Goal: Task Accomplishment & Management: Complete application form

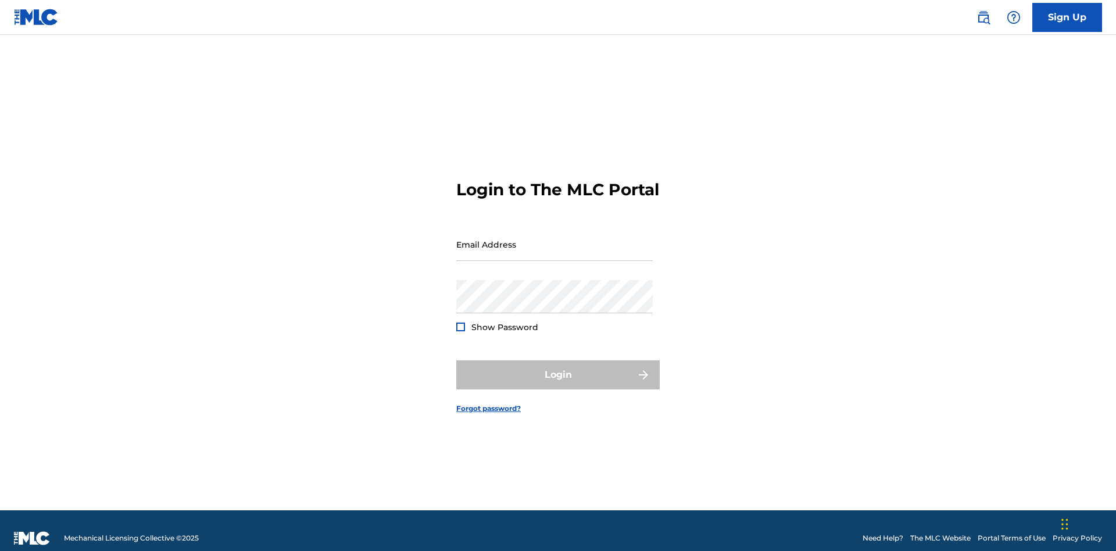
scroll to position [15, 0]
click at [554, 239] on input "Email Address" at bounding box center [554, 244] width 196 height 33
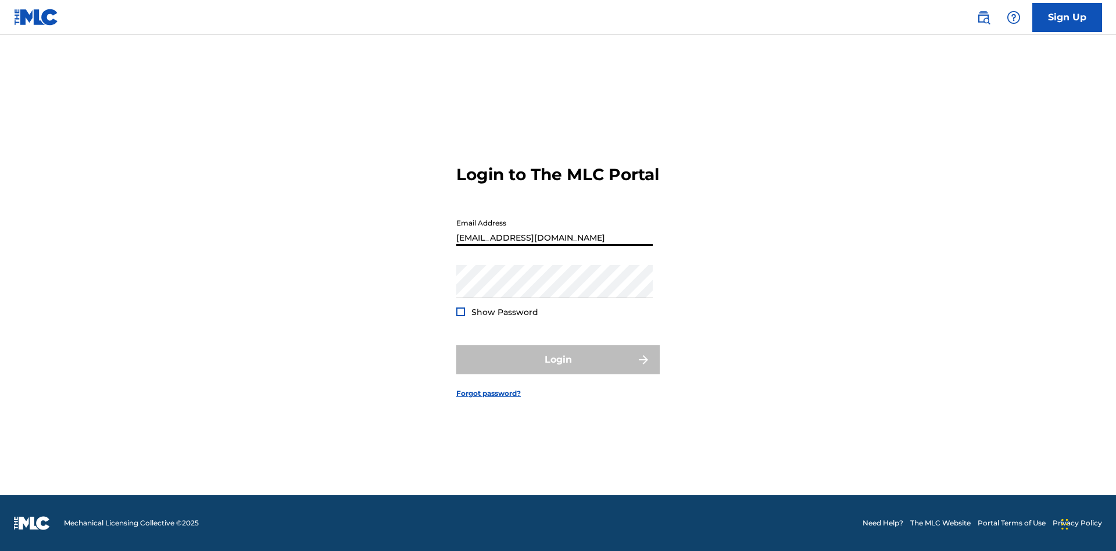
type input "[EMAIL_ADDRESS][DOMAIN_NAME]"
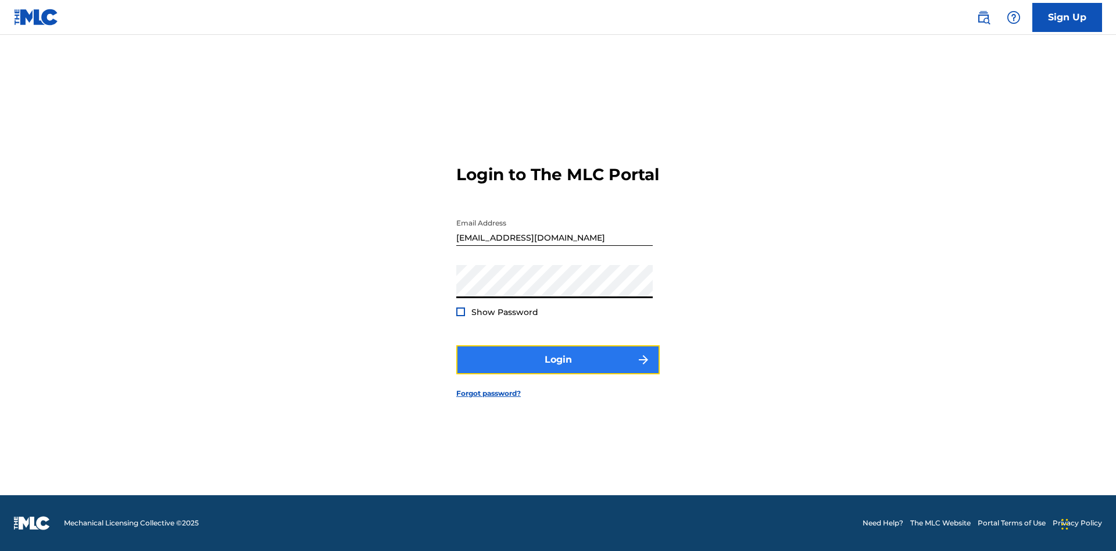
click at [558, 370] on button "Login" at bounding box center [557, 359] width 203 height 29
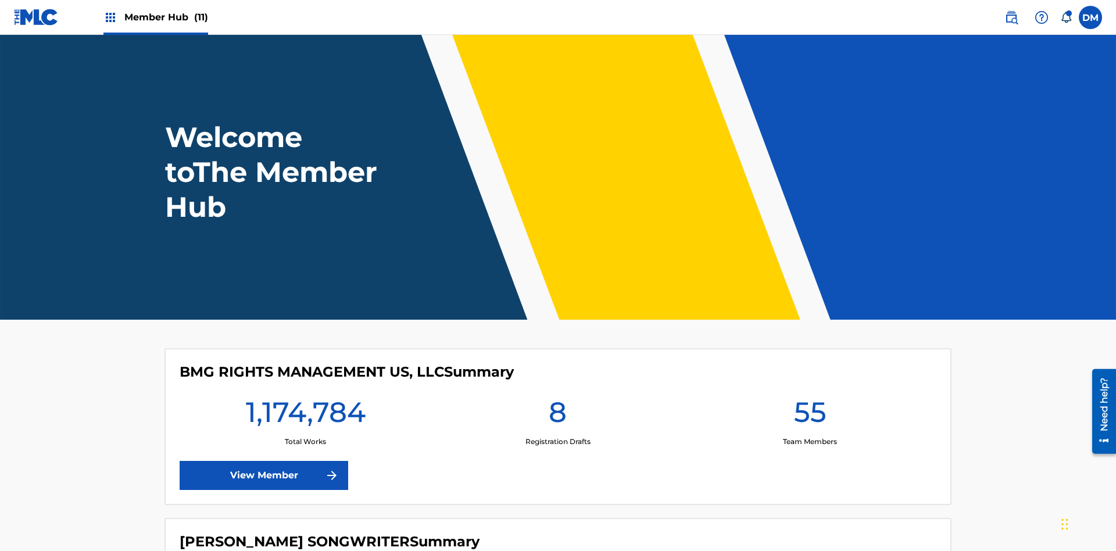
scroll to position [50, 0]
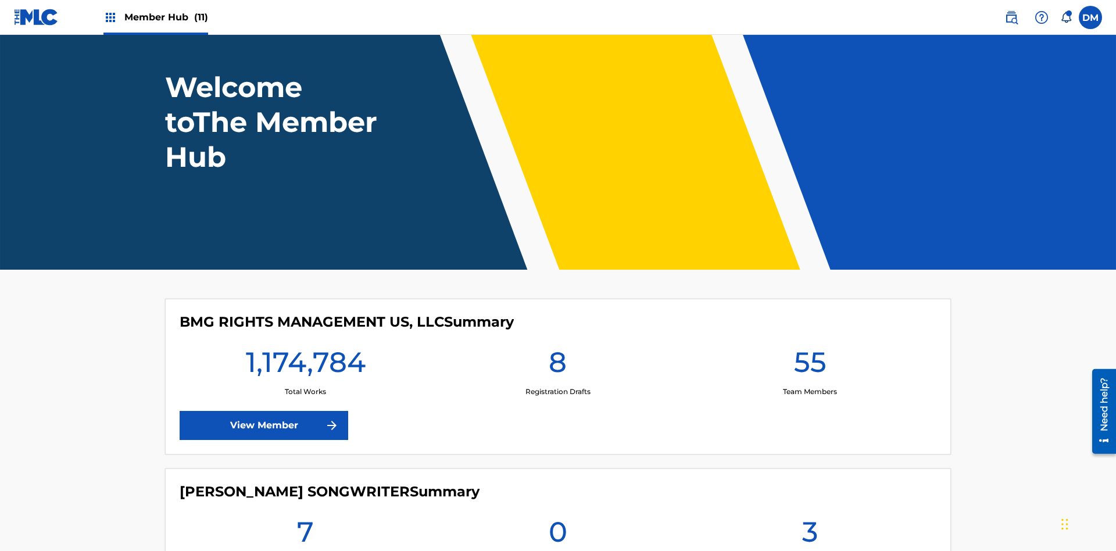
click at [166, 17] on span "Member Hub (11)" at bounding box center [166, 16] width 84 height 13
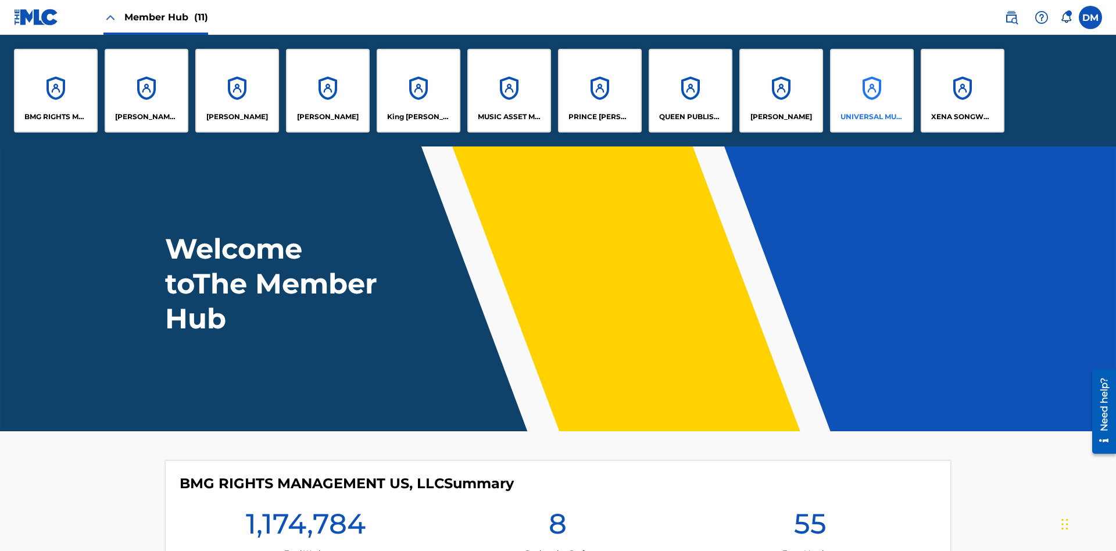
click at [871, 117] on p "UNIVERSAL MUSIC PUB GROUP" at bounding box center [871, 117] width 63 height 10
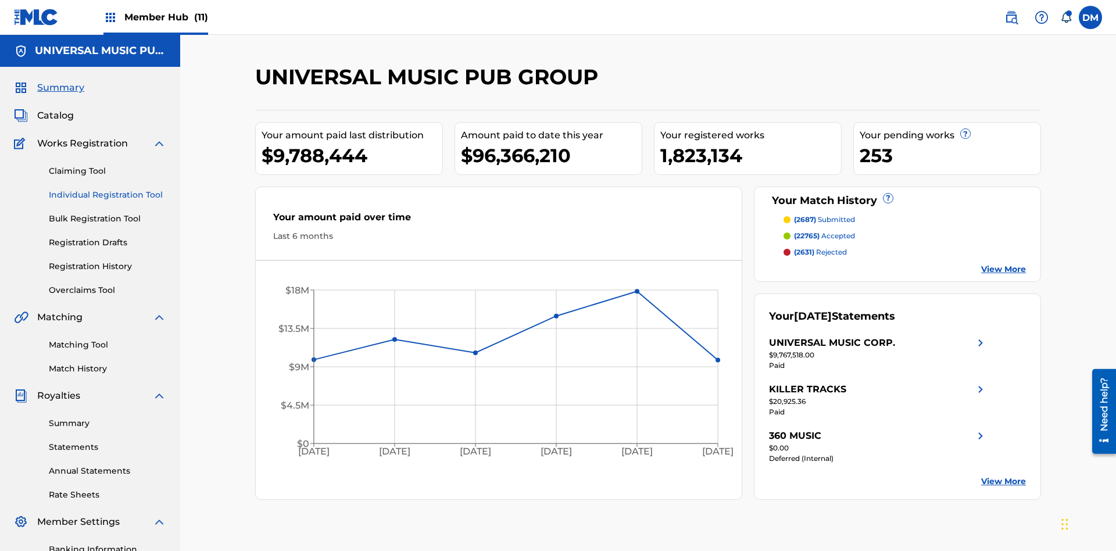
click at [107, 189] on link "Individual Registration Tool" at bounding box center [107, 195] width 117 height 12
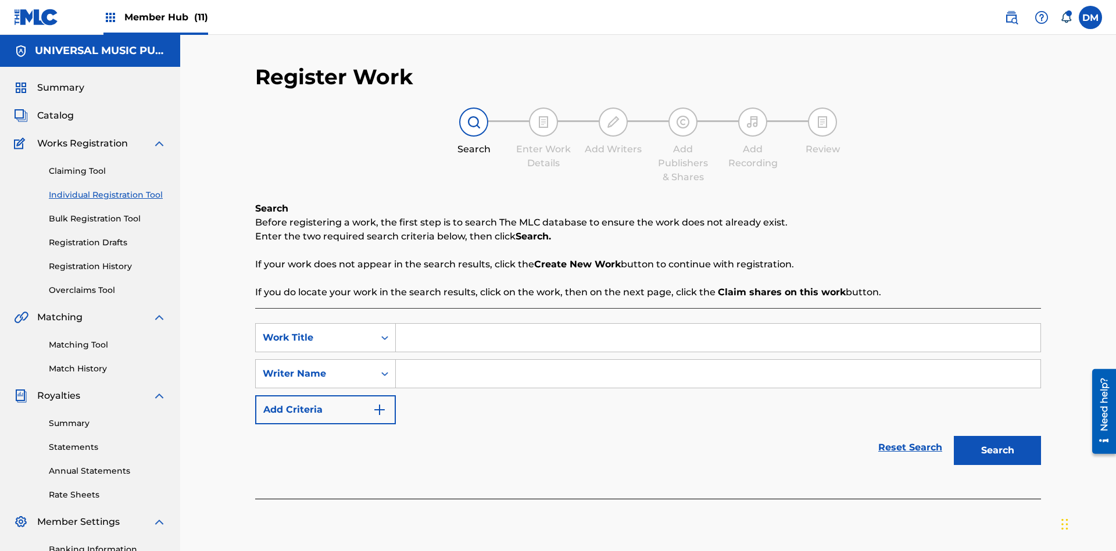
click at [718, 324] on input "Search Form" at bounding box center [718, 338] width 644 height 28
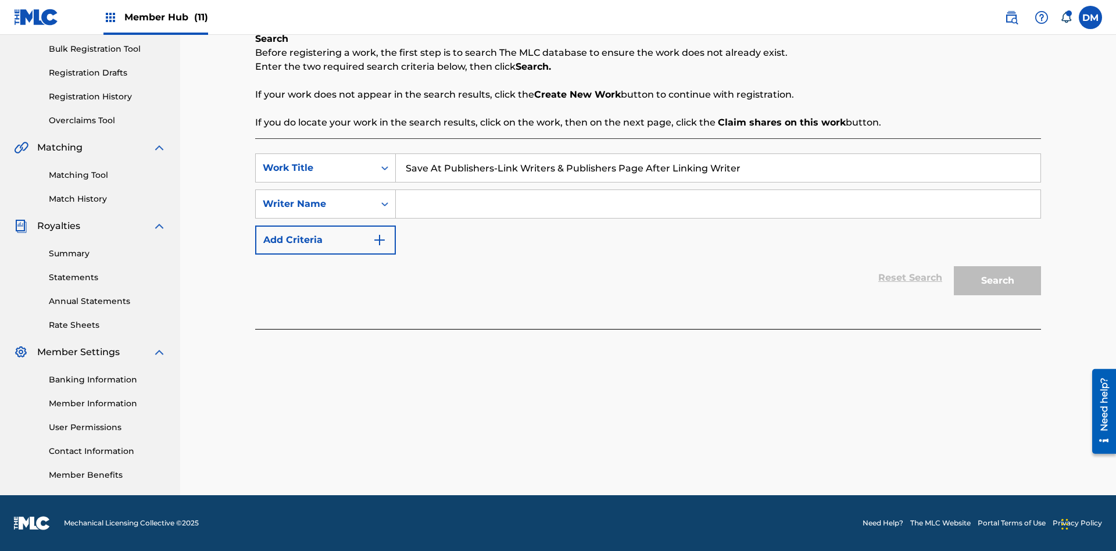
type input "Save At Publishers-Link Writers & Publishers Page After Linking Writer"
click at [718, 204] on input "Search Form" at bounding box center [718, 204] width 644 height 28
type input "QWERTYUIOP"
click at [997, 281] on button "Search" at bounding box center [996, 280] width 87 height 29
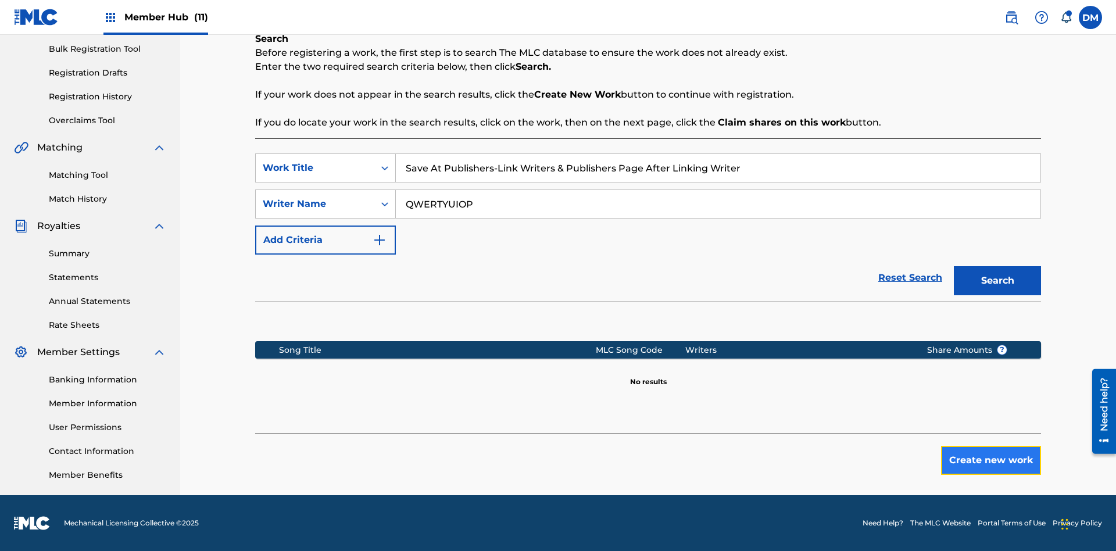
click at [991, 460] on button "Create new work" at bounding box center [991, 460] width 100 height 29
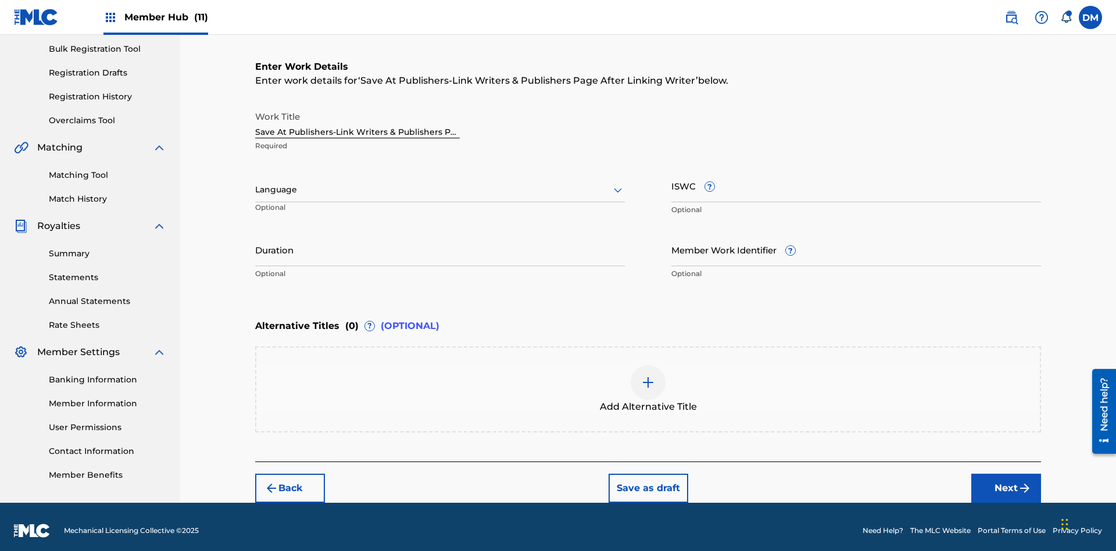
scroll to position [177, 0]
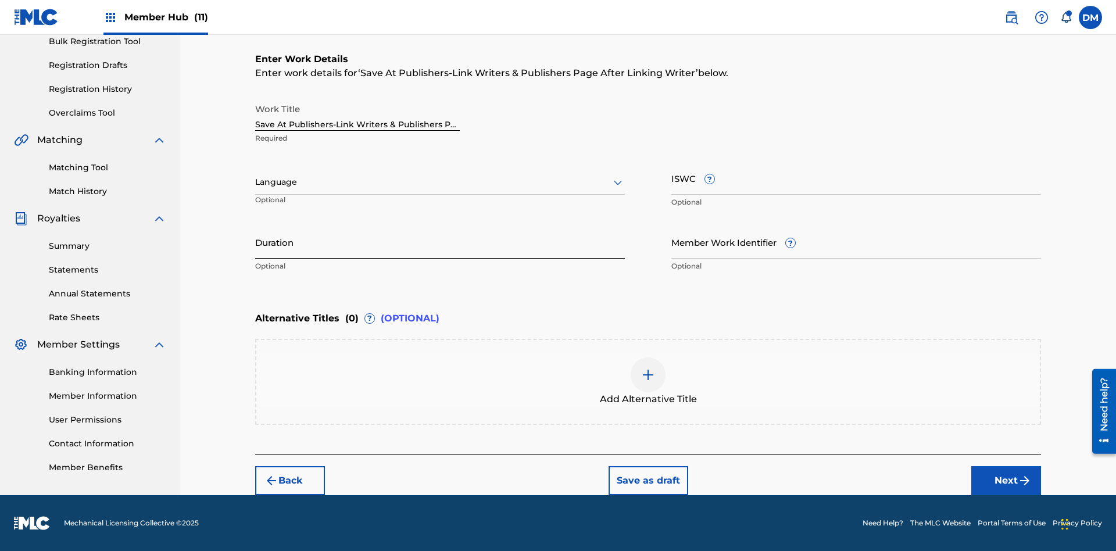
click at [440, 242] on input "Duration" at bounding box center [440, 241] width 370 height 33
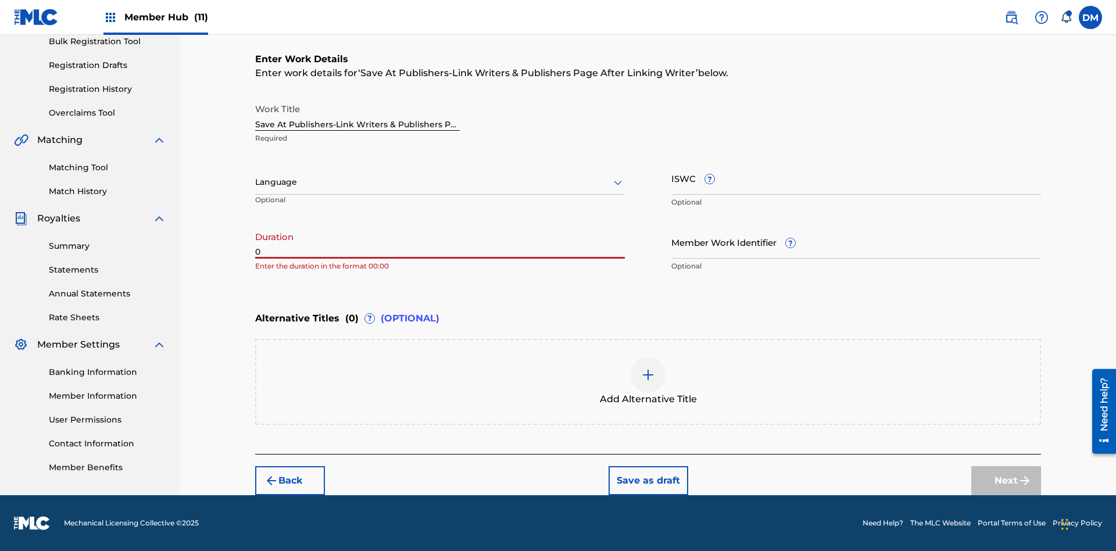
click at [440, 242] on input "0" at bounding box center [440, 241] width 370 height 33
type input "00:00"
click at [618, 182] on icon at bounding box center [618, 182] width 14 height 14
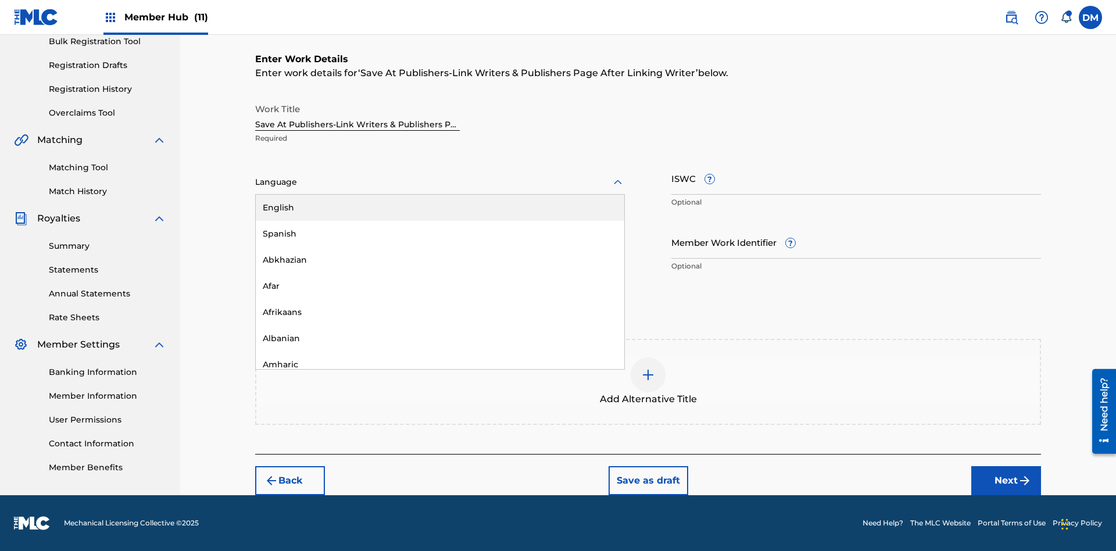
click at [440, 286] on div "Afar" at bounding box center [440, 286] width 368 height 26
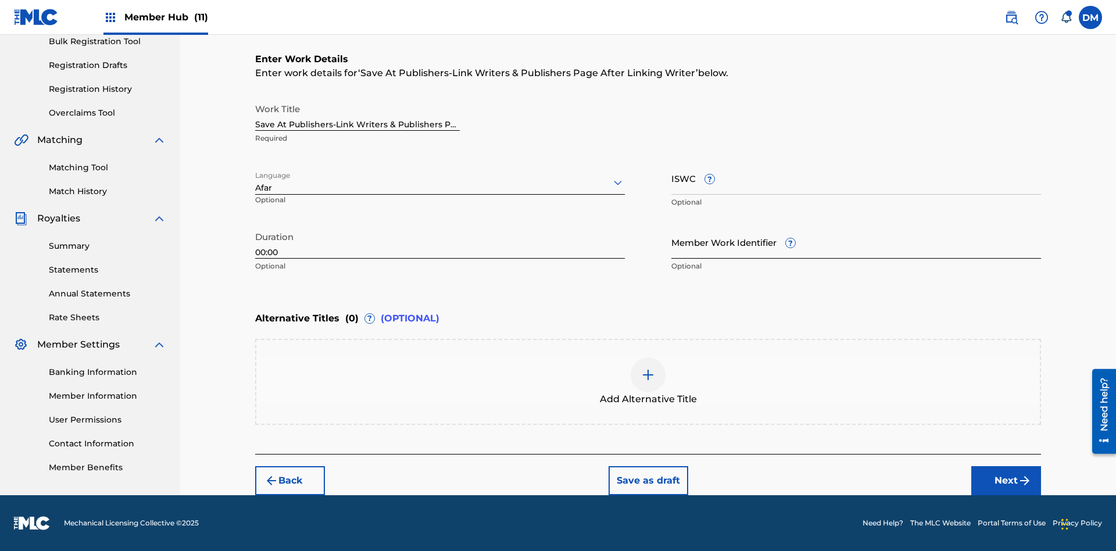
click at [856, 242] on input "Member Work Identifier ?" at bounding box center [856, 241] width 370 height 33
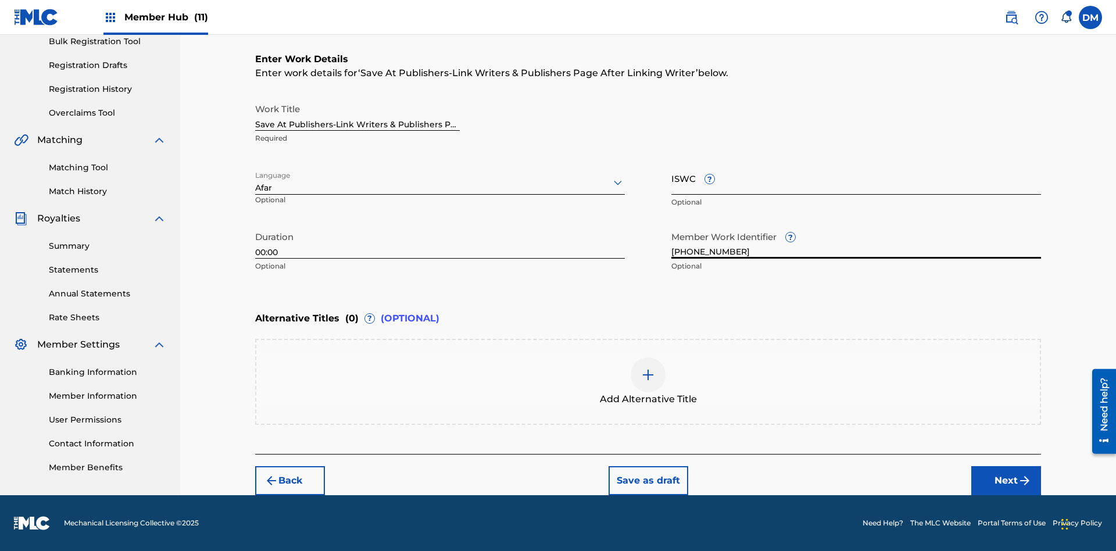
type input "[PHONE_NUMBER]"
click at [856, 178] on input "ISWC ?" at bounding box center [856, 178] width 370 height 33
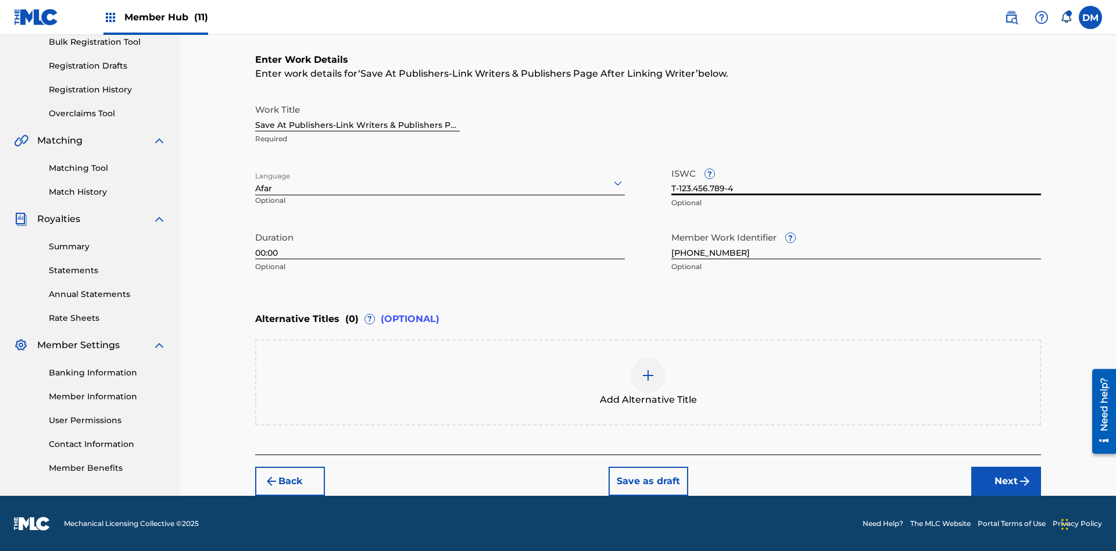
type input "T-123.456.789-4"
click at [648, 381] on img at bounding box center [648, 375] width 14 height 14
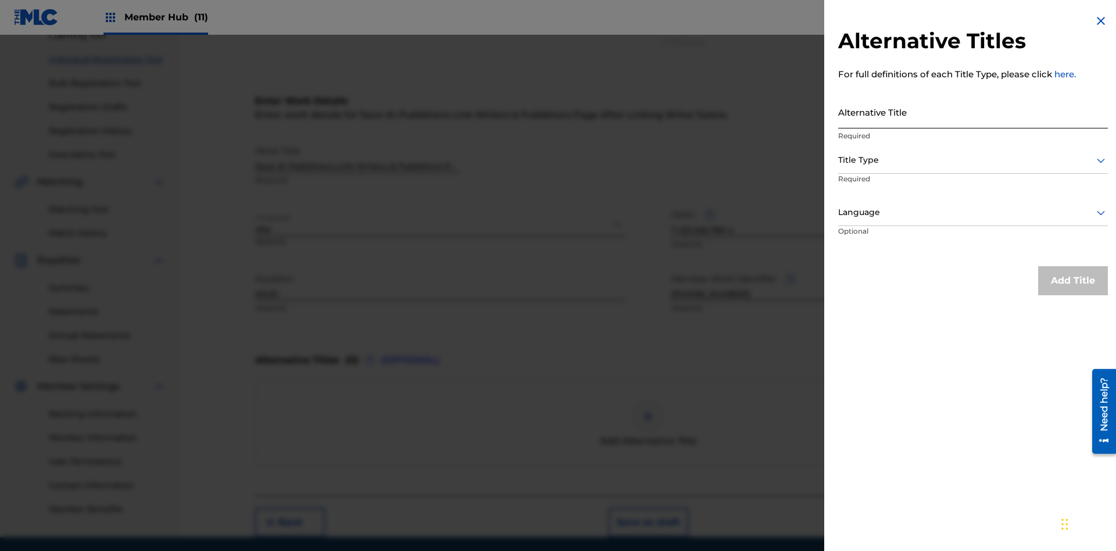
click at [973, 112] on input "Alternative Title" at bounding box center [973, 111] width 270 height 33
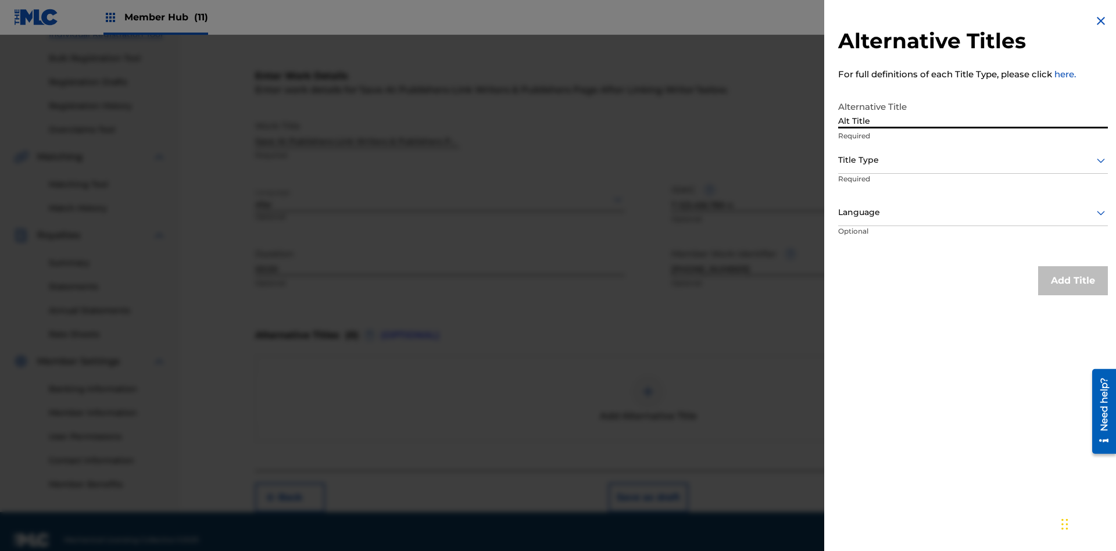
type input "Alt Title"
click at [973, 160] on div at bounding box center [973, 160] width 270 height 15
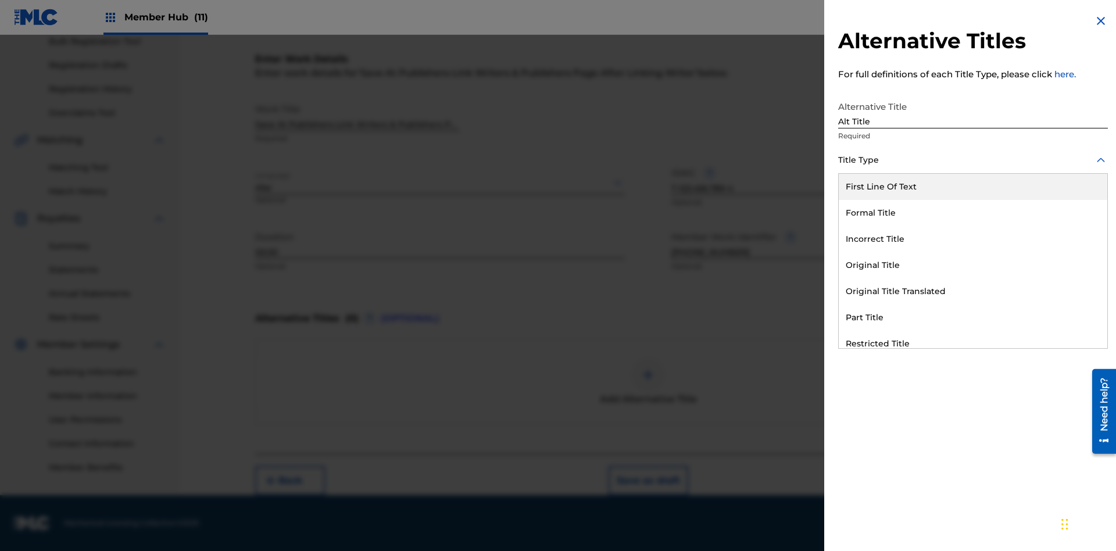
click at [973, 265] on div "Original Title" at bounding box center [972, 265] width 268 height 26
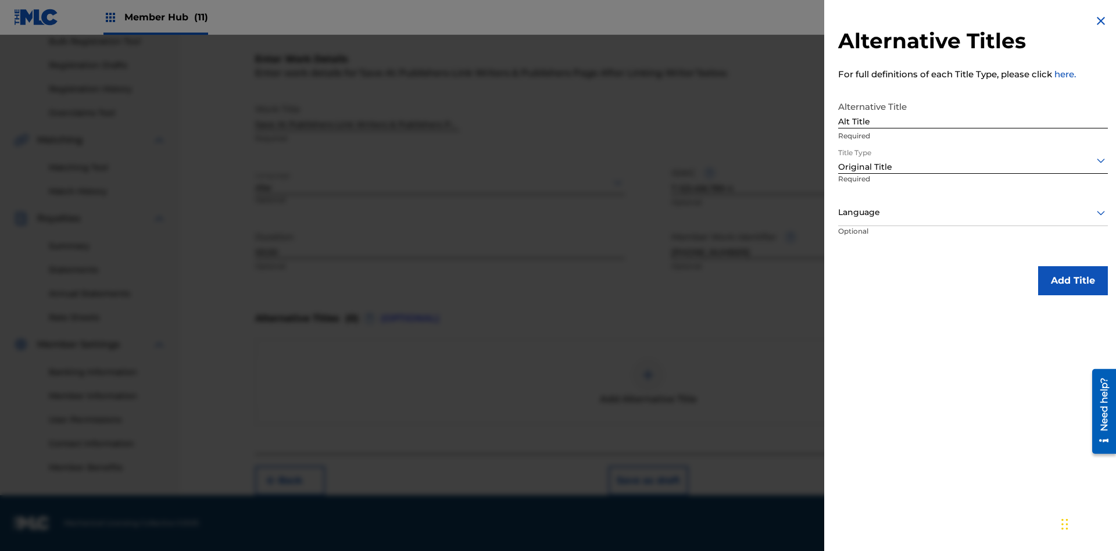
click at [973, 212] on div at bounding box center [973, 212] width 270 height 15
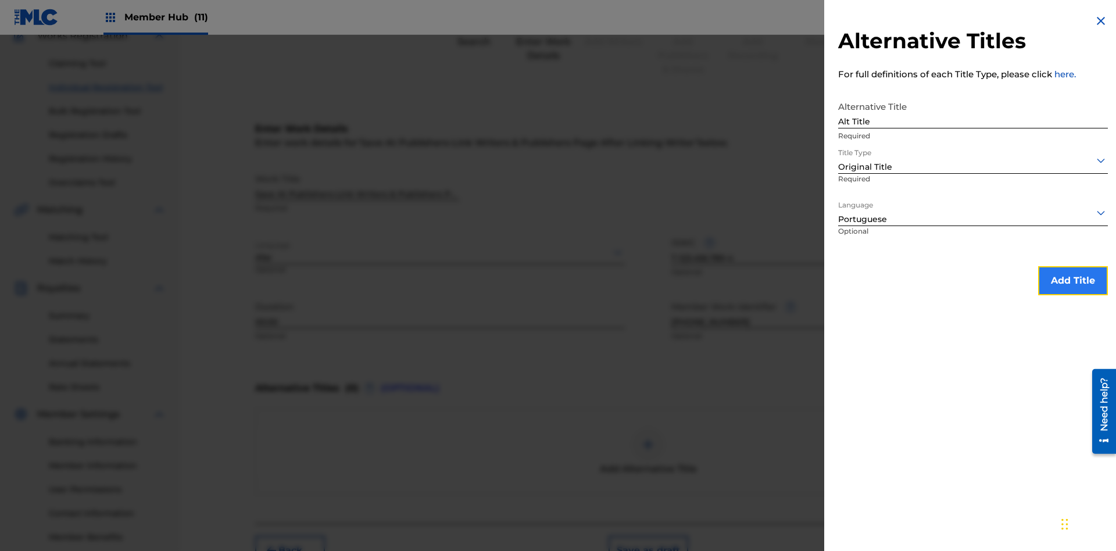
click at [1073, 280] on button "Add Title" at bounding box center [1073, 280] width 70 height 29
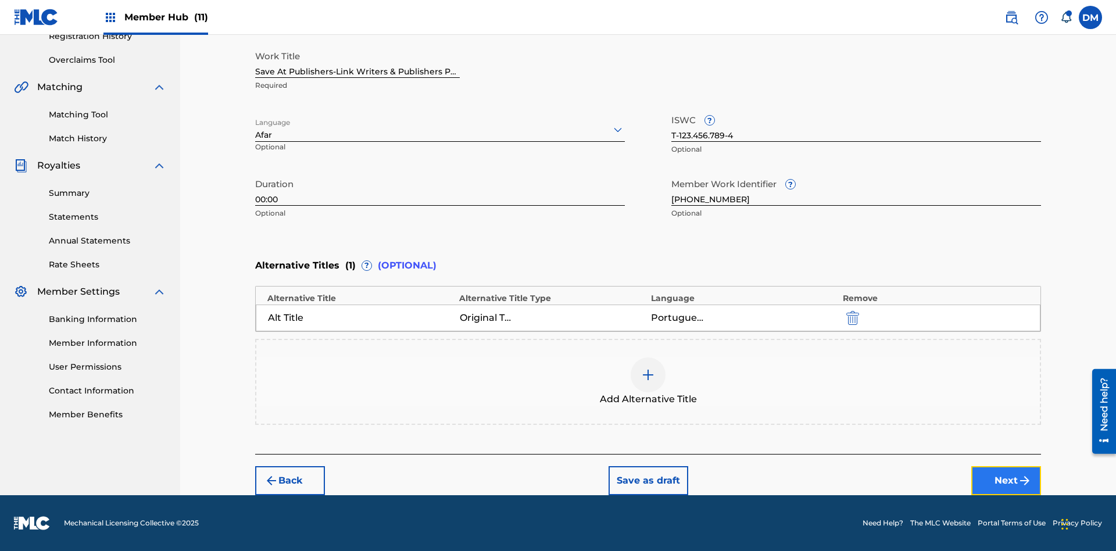
click at [1006, 481] on button "Next" at bounding box center [1006, 480] width 70 height 29
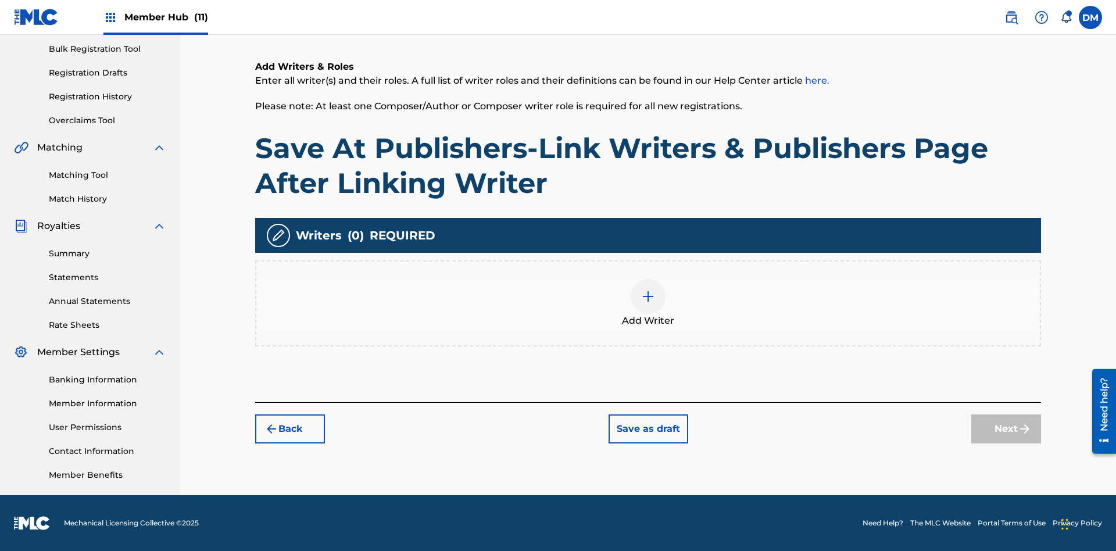
scroll to position [170, 0]
click at [648, 303] on img at bounding box center [648, 296] width 14 height 14
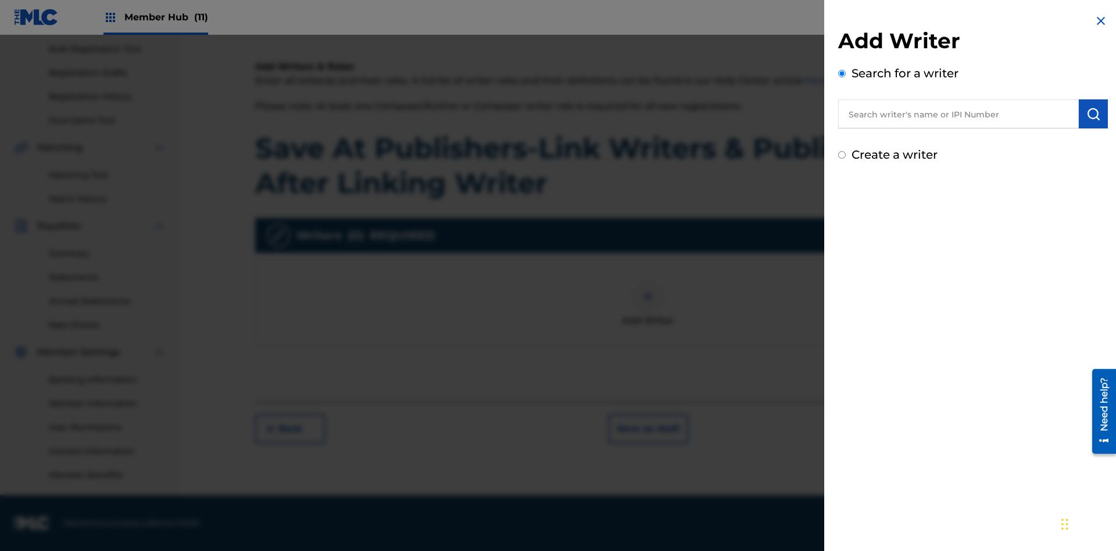
click at [958, 114] on input "text" at bounding box center [958, 113] width 241 height 29
type input "[PERSON_NAME]"
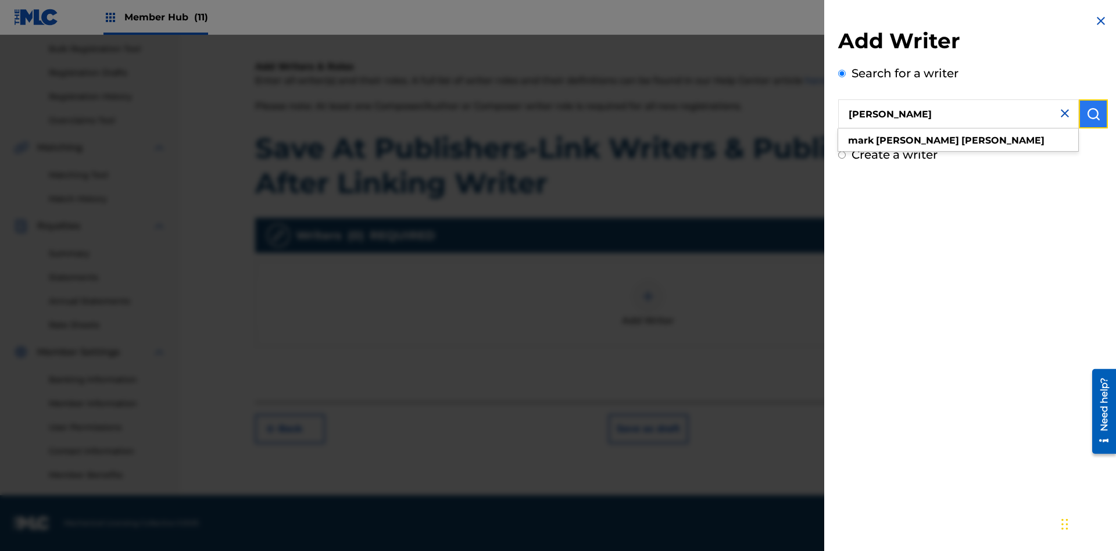
click at [1093, 114] on img "submit" at bounding box center [1093, 114] width 14 height 14
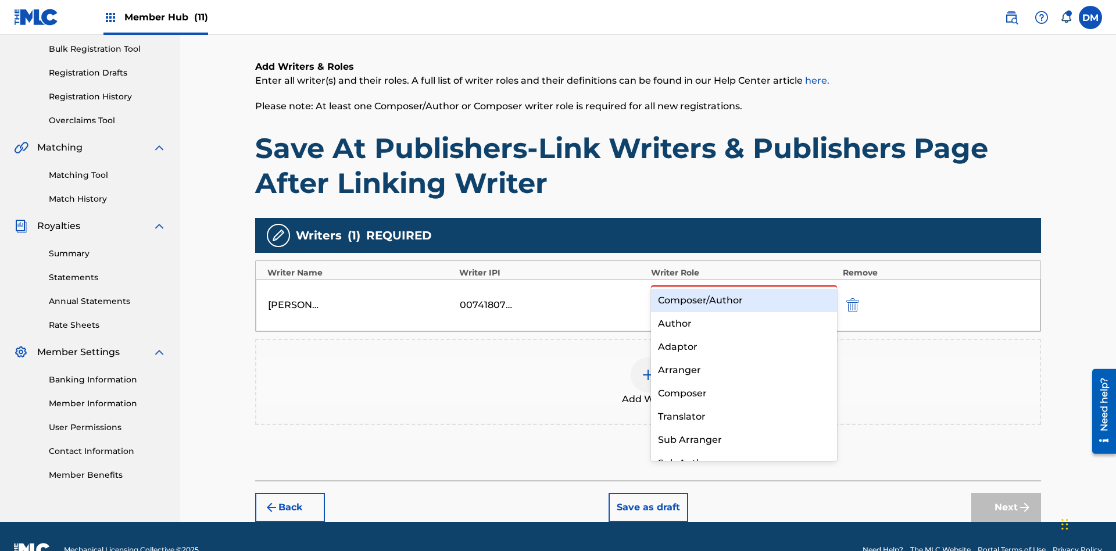
scroll to position [196, 0]
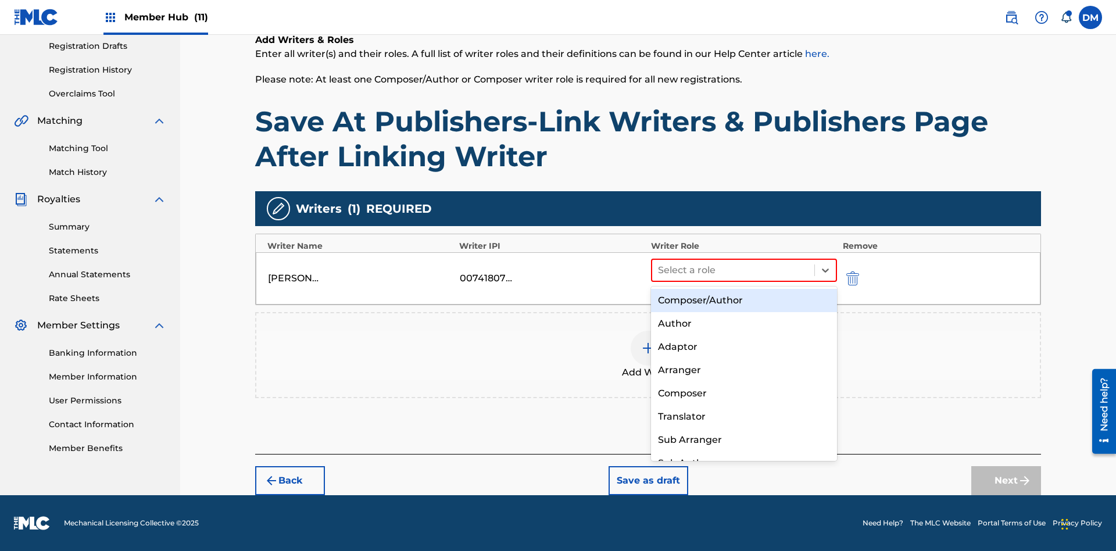
click at [743, 393] on div "Composer" at bounding box center [744, 393] width 186 height 23
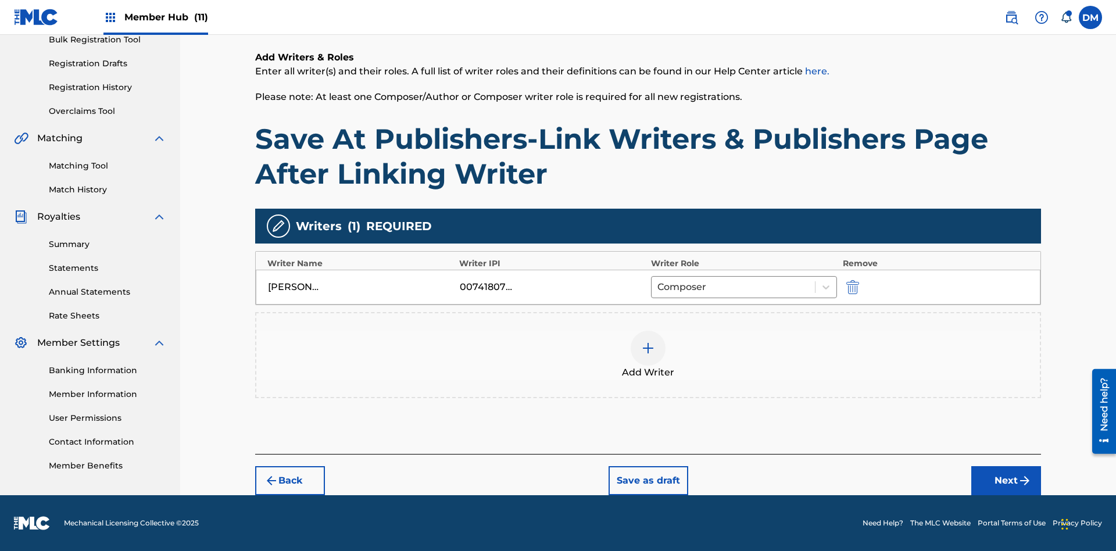
scroll to position [179, 0]
click at [1006, 481] on button "Next" at bounding box center [1006, 480] width 70 height 29
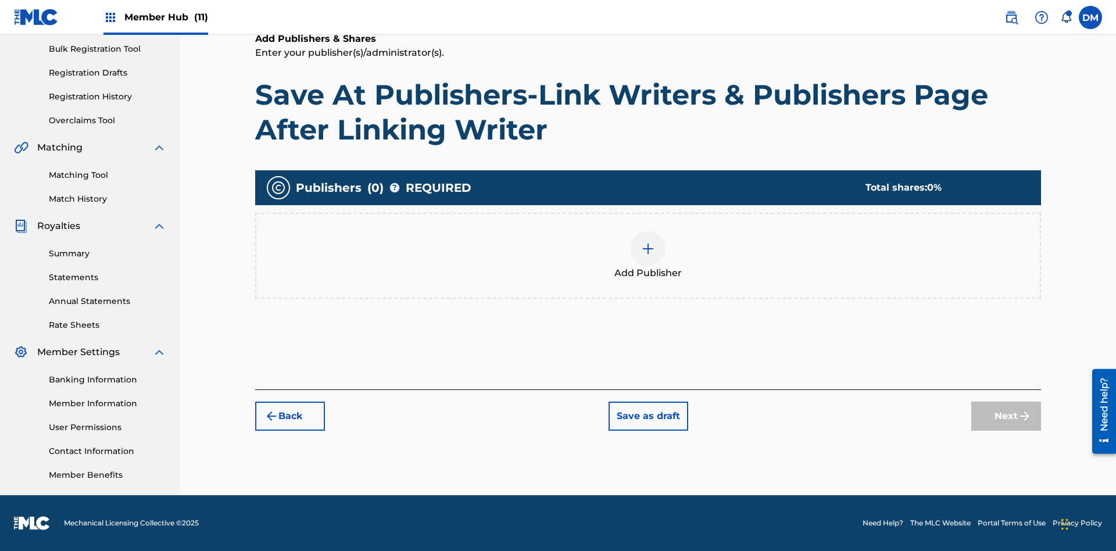
click at [648, 248] on img at bounding box center [648, 249] width 14 height 14
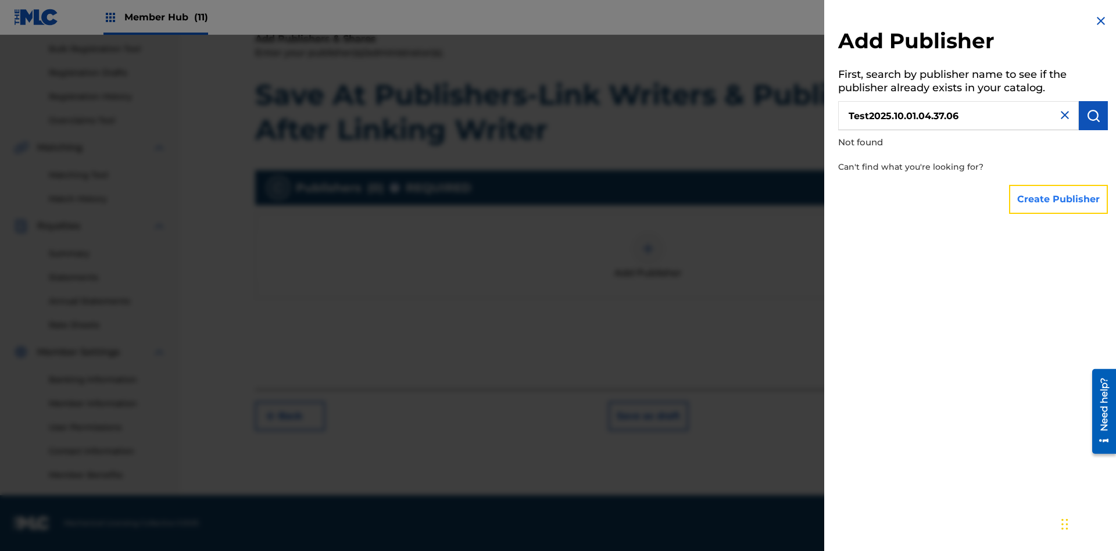
click at [1059, 199] on button "Create Publisher" at bounding box center [1058, 199] width 99 height 29
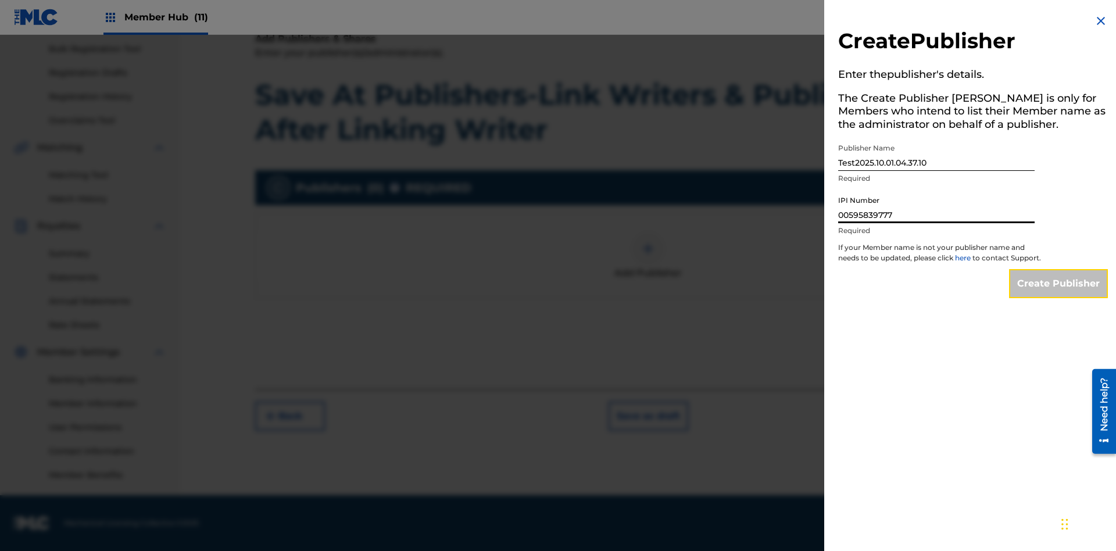
click at [1059, 294] on input "Create Publisher" at bounding box center [1058, 283] width 99 height 29
click at [1059, 269] on input "Create Publisher" at bounding box center [1058, 283] width 99 height 29
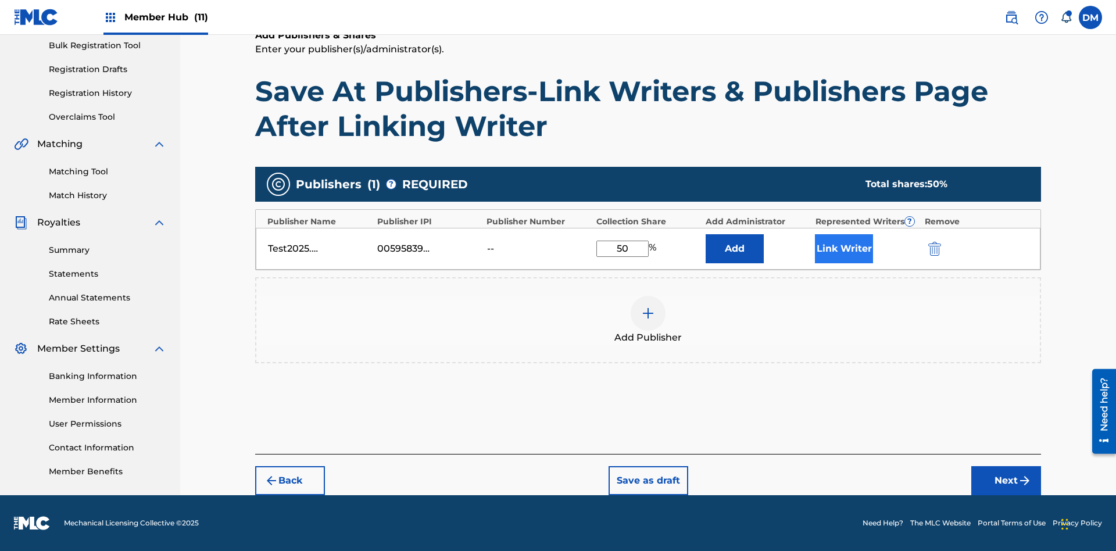
type input "50"
click at [844, 248] on button "Link Writer" at bounding box center [844, 248] width 58 height 29
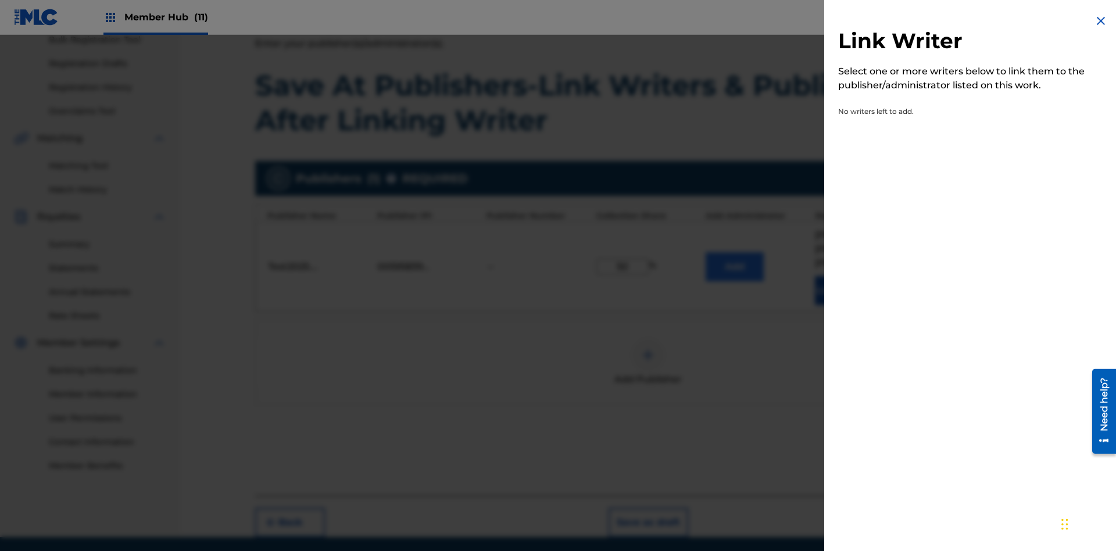
click at [1100, 21] on img at bounding box center [1100, 21] width 14 height 14
click at [734, 252] on button "Add" at bounding box center [734, 266] width 58 height 29
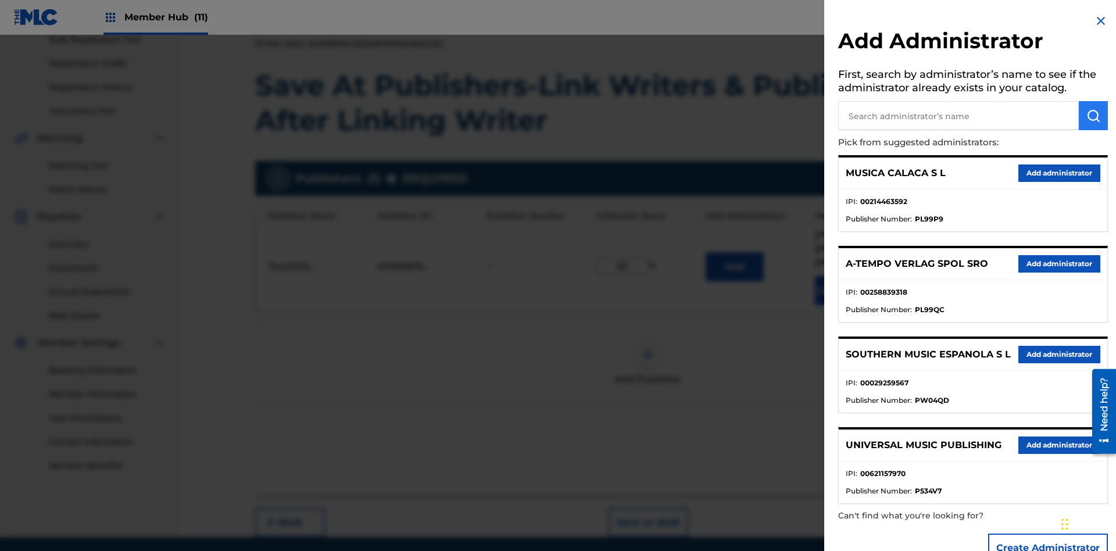
click at [958, 116] on input "text" at bounding box center [958, 115] width 241 height 29
click at [1093, 116] on img "submit" at bounding box center [1093, 116] width 14 height 14
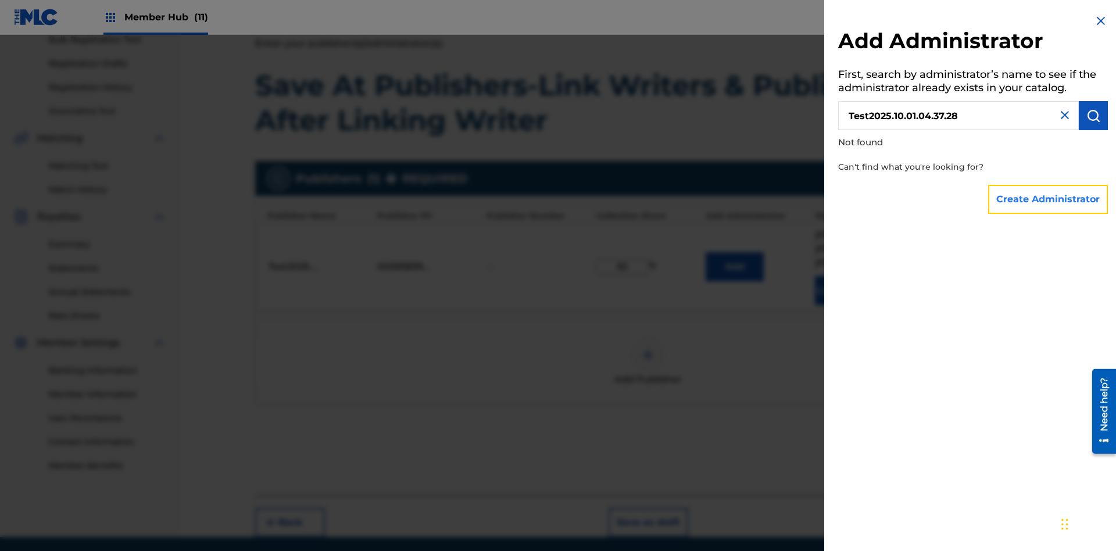
click at [1048, 199] on button "Create Administrator" at bounding box center [1048, 199] width 120 height 29
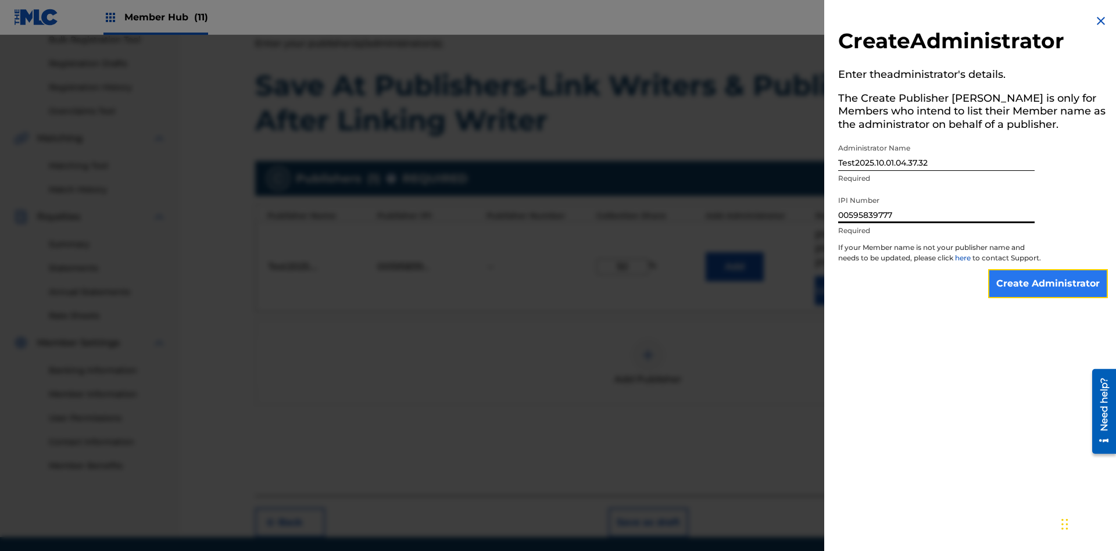
click at [1048, 294] on input "Create Administrator" at bounding box center [1048, 283] width 120 height 29
